Goal: Use online tool/utility: Utilize a website feature to perform a specific function

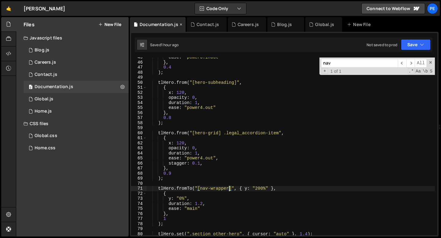
click at [179, 24] on icon at bounding box center [181, 24] width 4 height 6
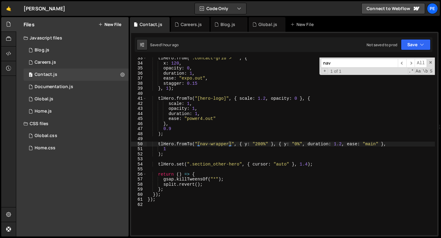
scroll to position [164, 0]
click at [163, 25] on icon at bounding box center [165, 24] width 4 height 6
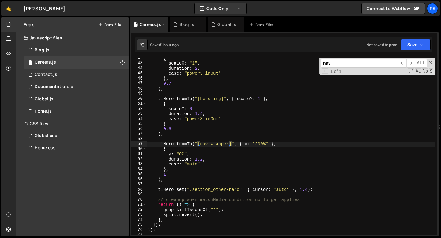
click at [164, 25] on icon at bounding box center [164, 24] width 4 height 6
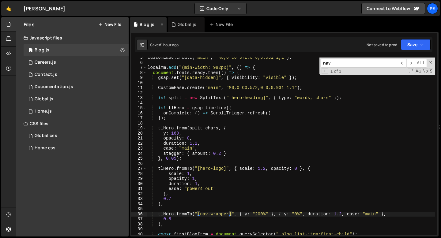
click at [164, 25] on div "Blog.js" at bounding box center [148, 24] width 37 height 15
click at [161, 25] on icon at bounding box center [162, 24] width 4 height 6
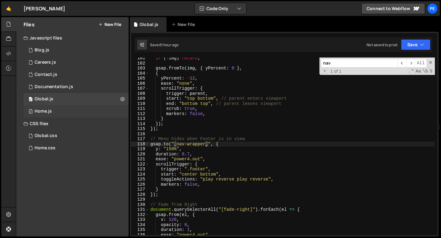
click at [60, 113] on div "0 Home.js 0" at bounding box center [76, 111] width 105 height 12
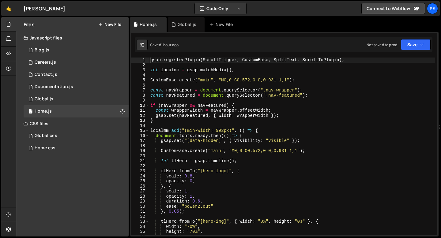
click at [150, 60] on div "gsap . registerPlugin ( ScrollTrigger , CustomEase , SplitText , ScrollToPlugin…" at bounding box center [292, 152] width 286 height 188
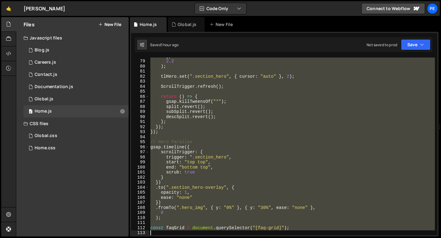
scroll to position [423, 0]
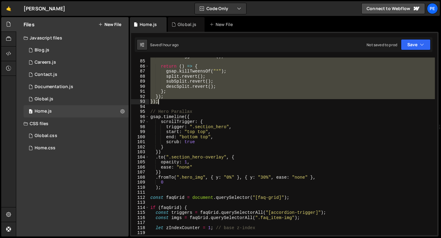
drag, startPoint x: 150, startPoint y: 60, endPoint x: 196, endPoint y: 101, distance: 61.2
click at [196, 101] on div "ScrollTrigger . refresh ( ) ; return ( ) => { gsap . killTweensOf ( "*" ) ; spl…" at bounding box center [292, 148] width 286 height 188
type textarea "}); });"
paste textarea
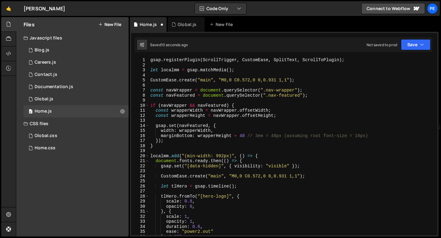
scroll to position [0, 0]
click at [245, 136] on div "gsap . registerPlugin ( ScrollTrigger , CustomEase , SplitText , ScrollToPlugin…" at bounding box center [292, 152] width 286 height 188
type textarea "marginBottom: wrapperHeight + 32 // 3em = 48px (assuming root font-size = 16px)"
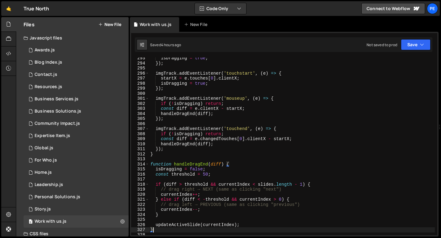
scroll to position [1478, 0]
